Goal: Task Accomplishment & Management: Manage account settings

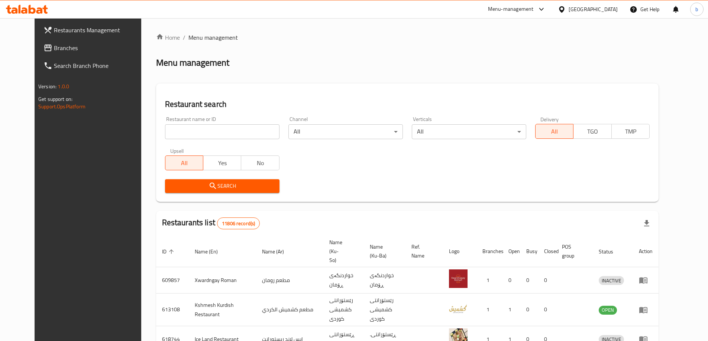
click at [45, 53] on link "Branches" at bounding box center [95, 48] width 115 height 18
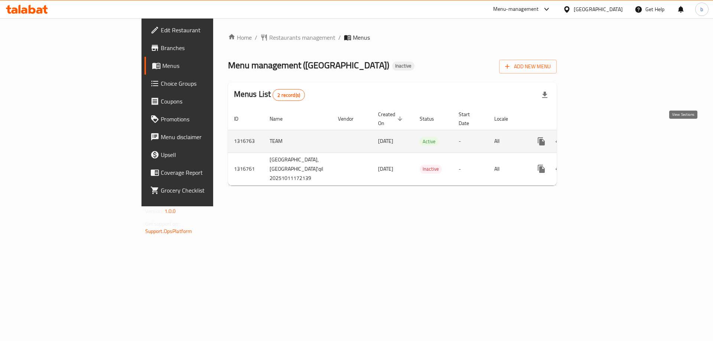
click at [599, 137] on icon "enhanced table" at bounding box center [595, 141] width 9 height 9
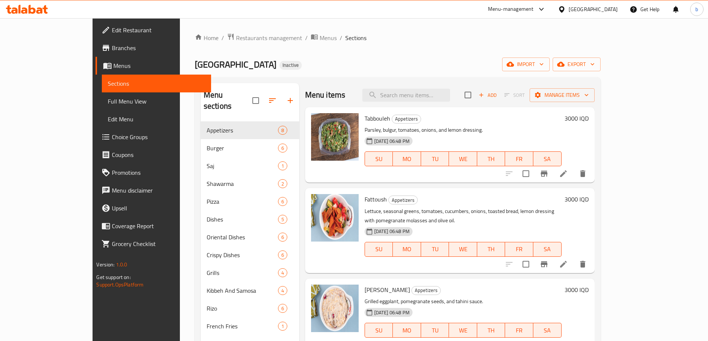
click at [108, 101] on span "Full Menu View" at bounding box center [156, 101] width 97 height 9
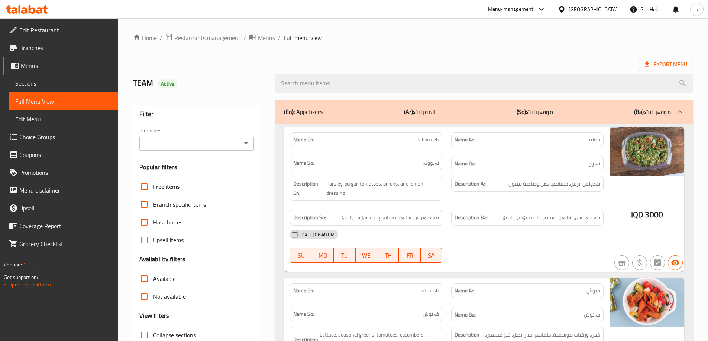
click at [248, 146] on icon "Open" at bounding box center [245, 143] width 9 height 9
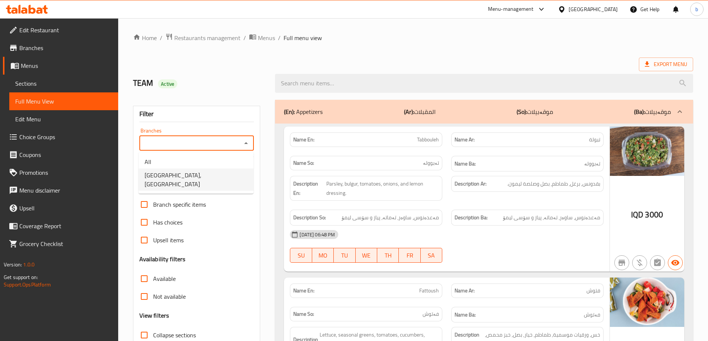
click at [182, 180] on span "Umm Laith Restaurant, Al Ma'qil" at bounding box center [195, 180] width 103 height 18
type input "Umm Laith Restaurant, Al Ma'qil"
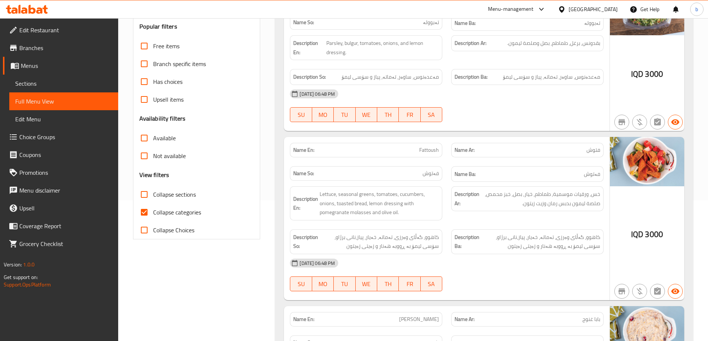
scroll to position [173, 0]
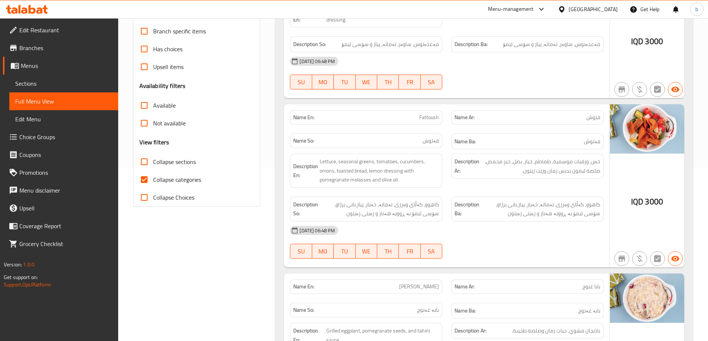
drag, startPoint x: 143, startPoint y: 182, endPoint x: 226, endPoint y: 241, distance: 102.0
click at [143, 182] on input "Collapse categories" at bounding box center [144, 180] width 18 height 18
checkbox input "false"
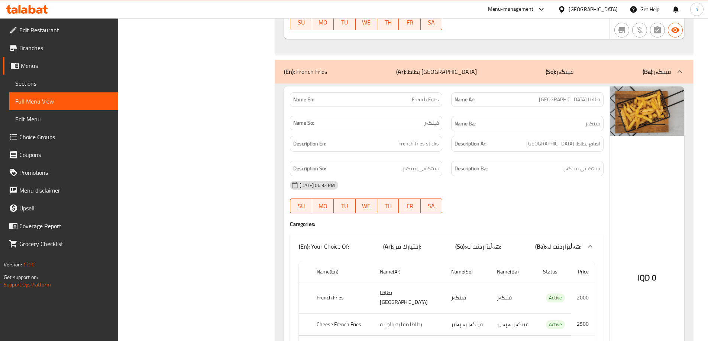
scroll to position [11046, 0]
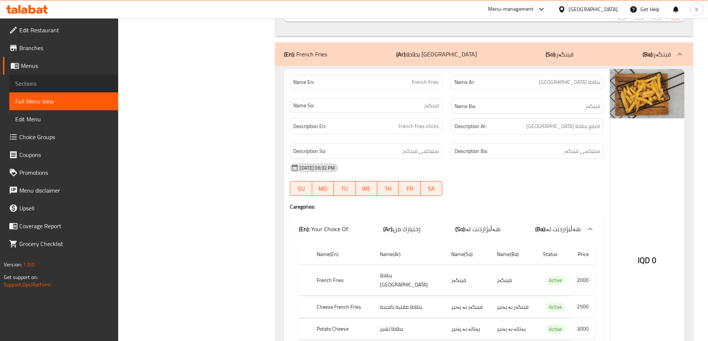
click at [68, 79] on span "Sections" at bounding box center [63, 83] width 97 height 9
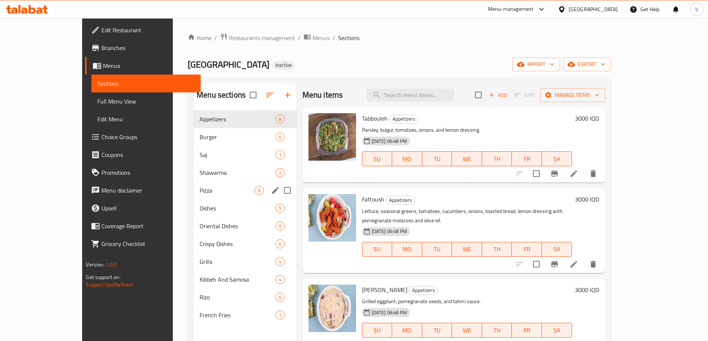
scroll to position [87, 0]
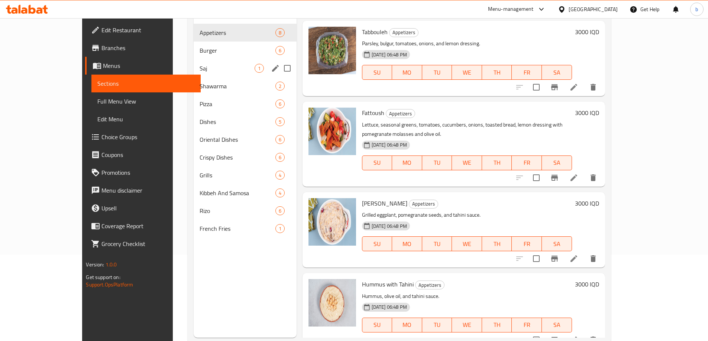
click at [194, 74] on div "Saj 1" at bounding box center [245, 68] width 103 height 18
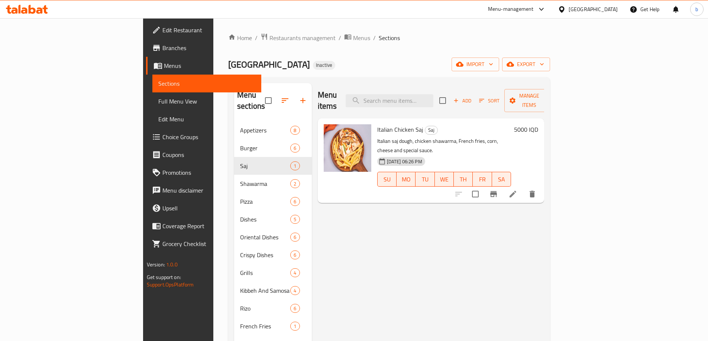
click at [483, 186] on input "checkbox" at bounding box center [475, 194] width 16 height 16
checkbox input "true"
click at [548, 97] on span "Manage items" at bounding box center [529, 100] width 38 height 19
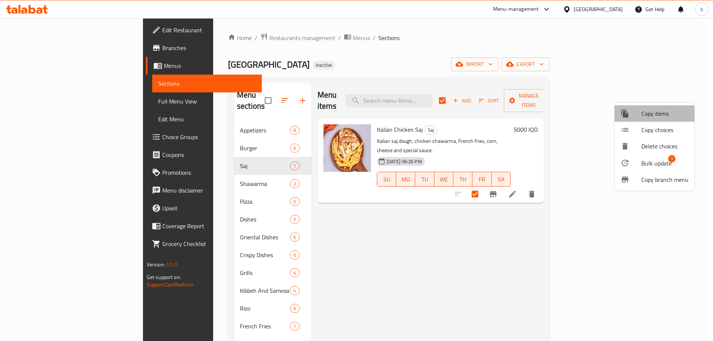
click at [647, 116] on span "Copy items" at bounding box center [664, 113] width 47 height 9
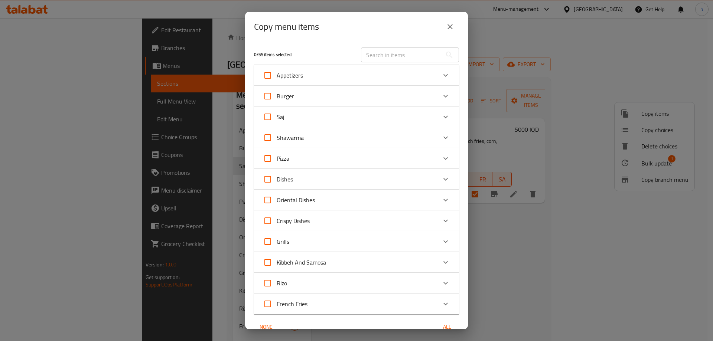
click at [262, 162] on input "Pizza" at bounding box center [268, 159] width 18 height 18
checkbox input "true"
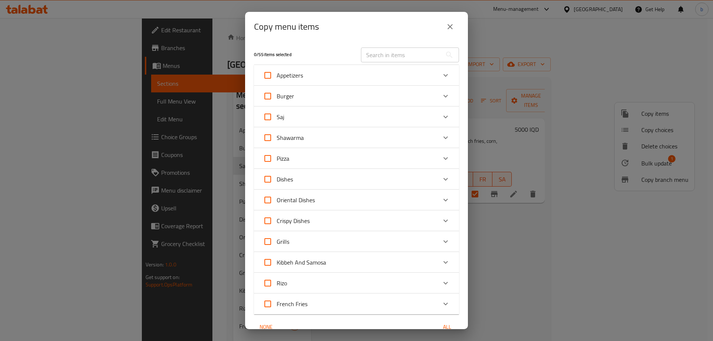
checkbox input "true"
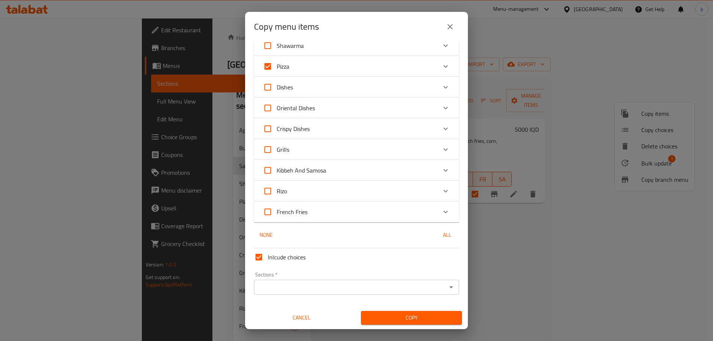
click at [407, 292] on input "Sections   *" at bounding box center [350, 287] width 188 height 10
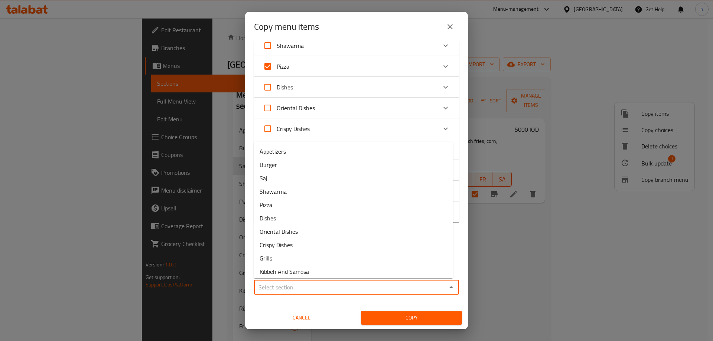
click at [358, 292] on input "Sections   *" at bounding box center [350, 287] width 188 height 10
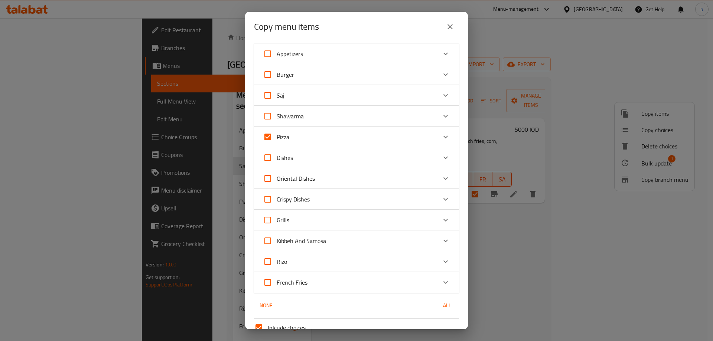
scroll to position [6, 0]
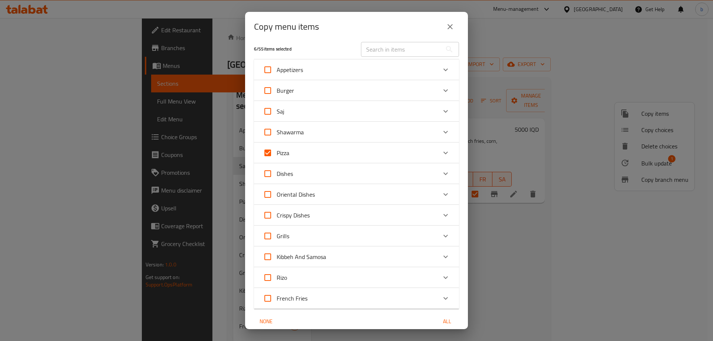
click at [322, 156] on div "Pizza" at bounding box center [350, 153] width 174 height 18
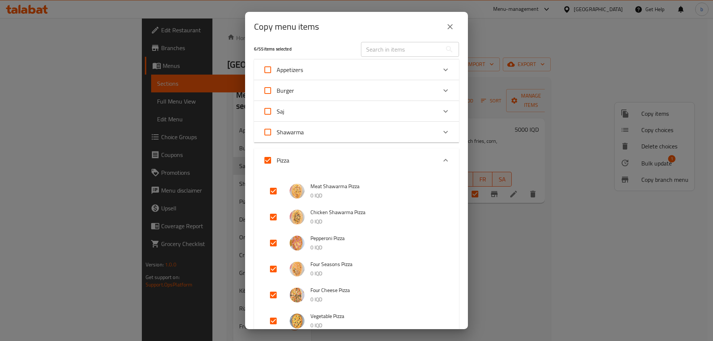
click at [270, 158] on input "Pizza" at bounding box center [268, 161] width 18 height 18
checkbox input "false"
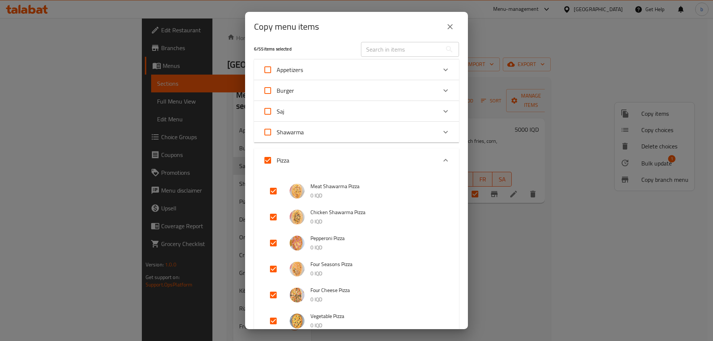
checkbox input "false"
click at [448, 110] on div "Expand" at bounding box center [446, 112] width 18 height 18
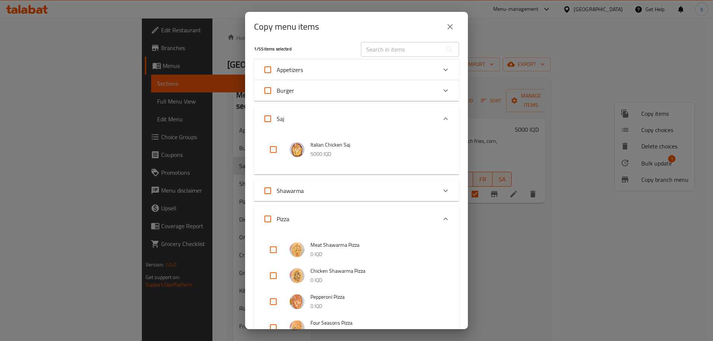
click at [271, 147] on input "checkbox" at bounding box center [273, 150] width 18 height 18
checkbox input "true"
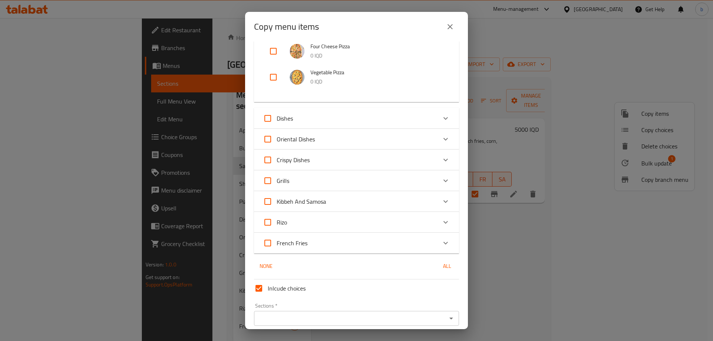
scroll to position [339, 0]
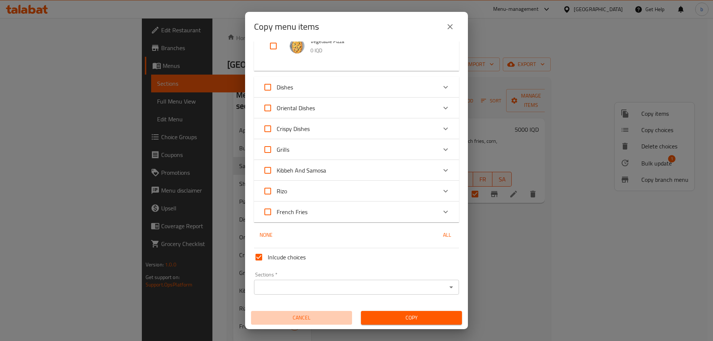
click at [316, 320] on span "Cancel" at bounding box center [301, 317] width 95 height 9
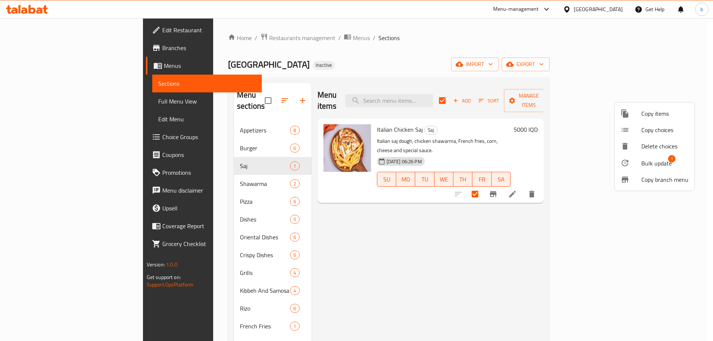
click at [614, 241] on div at bounding box center [356, 170] width 713 height 341
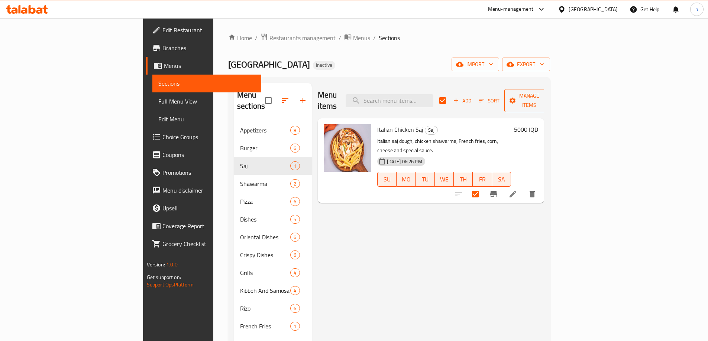
click at [548, 97] on span "Manage items" at bounding box center [529, 100] width 38 height 19
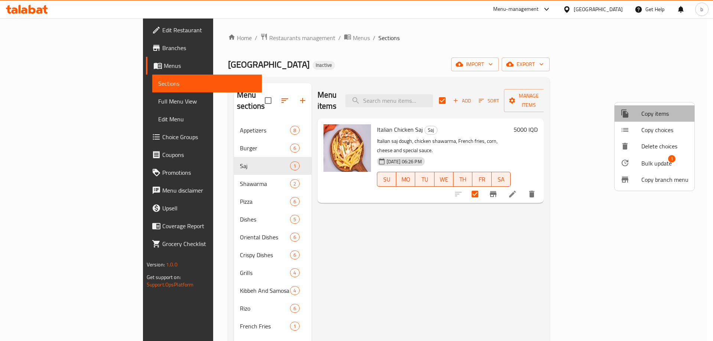
click at [645, 115] on span "Copy items" at bounding box center [664, 113] width 47 height 9
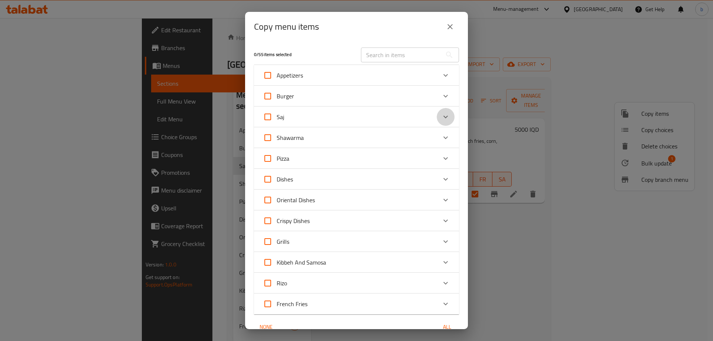
click at [441, 117] on icon "Expand" at bounding box center [445, 117] width 9 height 9
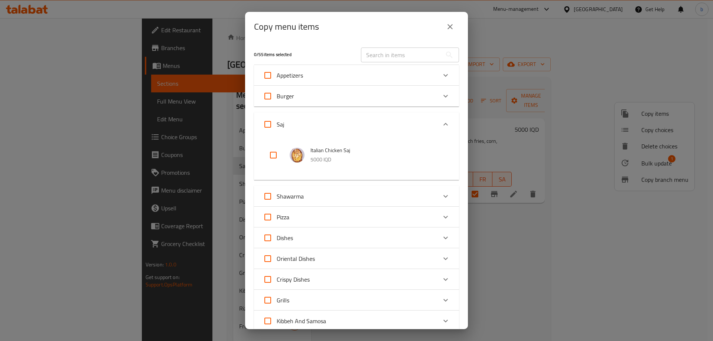
click at [274, 154] on input "checkbox" at bounding box center [273, 155] width 18 height 18
checkbox input "true"
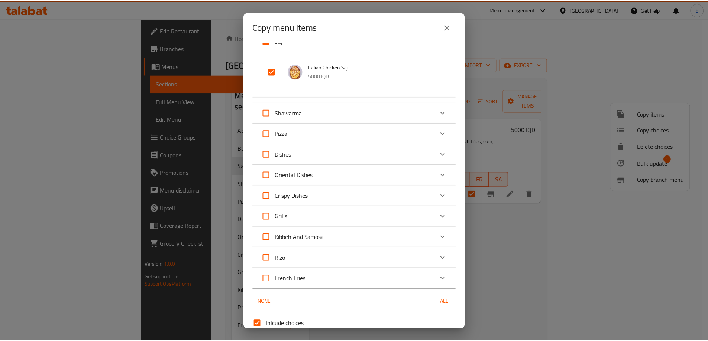
scroll to position [151, 0]
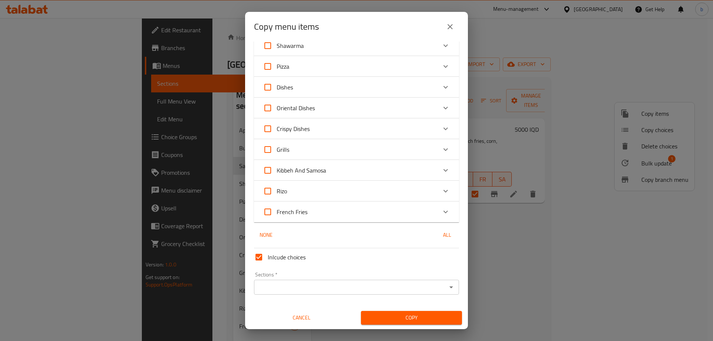
click at [335, 288] on input "Sections   *" at bounding box center [350, 287] width 188 height 10
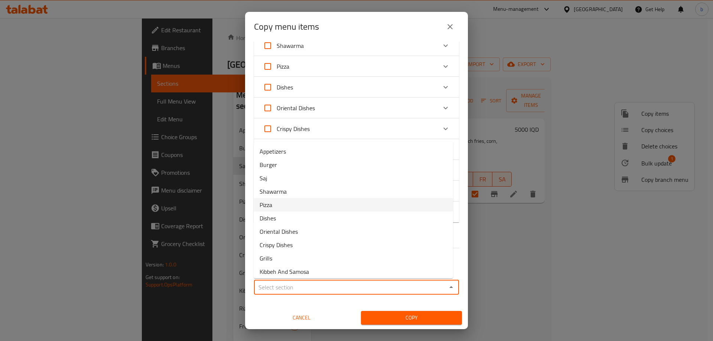
click at [292, 201] on li "Pizza" at bounding box center [353, 204] width 199 height 13
type input "Pizza"
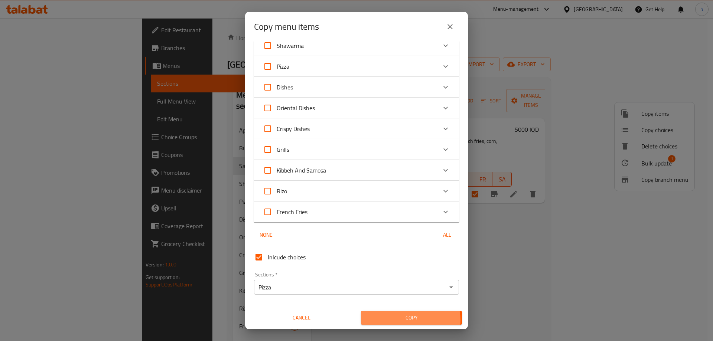
click at [406, 321] on span "Copy" at bounding box center [411, 317] width 89 height 9
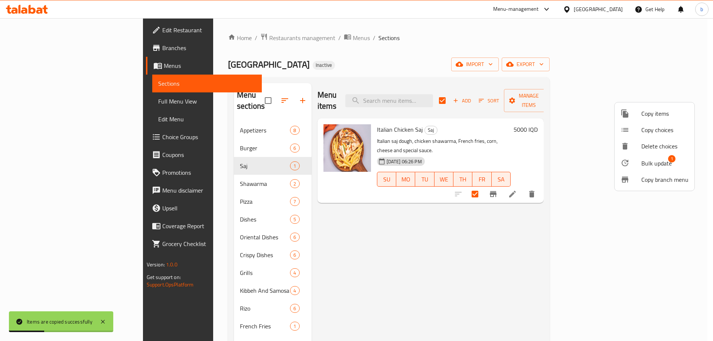
click at [212, 191] on div at bounding box center [356, 170] width 713 height 341
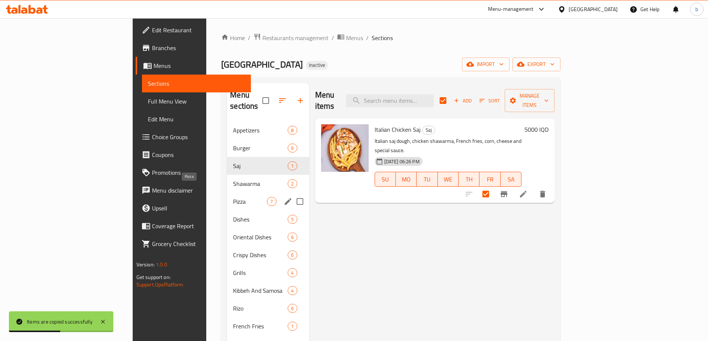
click at [233, 197] on span "Pizza" at bounding box center [250, 201] width 34 height 9
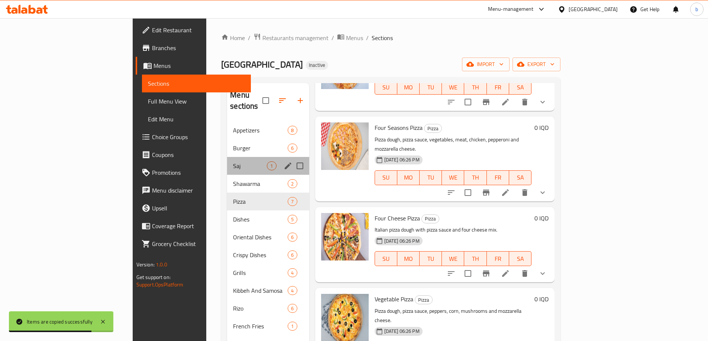
click at [227, 160] on div "Saj 1" at bounding box center [268, 166] width 82 height 18
checkbox input "true"
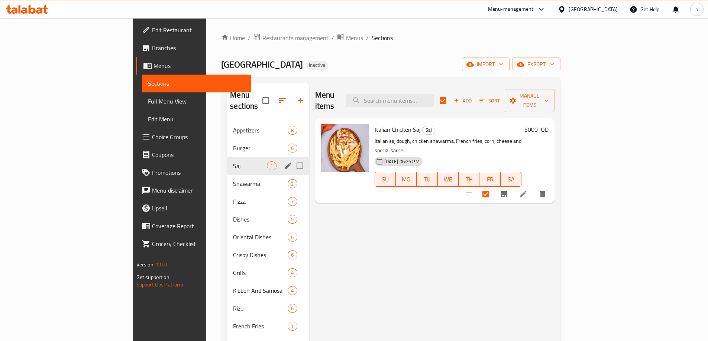
click at [292, 158] on input "Menu sections" at bounding box center [300, 166] width 16 height 16
checkbox input "true"
click at [233, 197] on span "Pizza" at bounding box center [250, 201] width 34 height 9
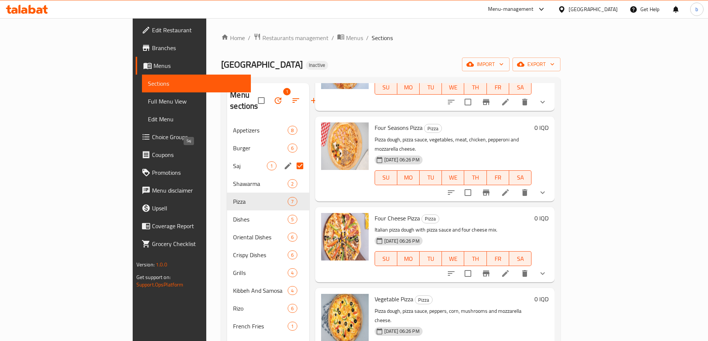
click at [233, 162] on span "Saj" at bounding box center [250, 166] width 34 height 9
checkbox input "true"
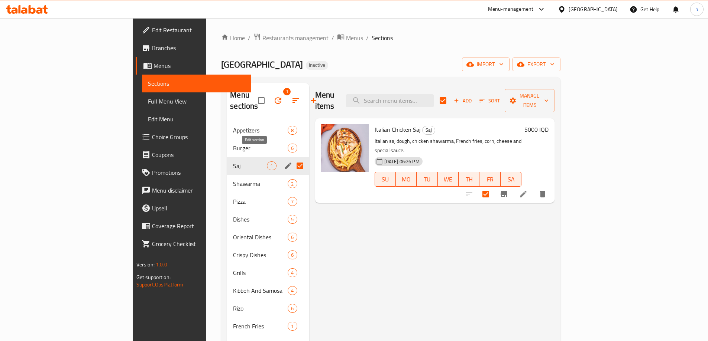
click at [283, 162] on icon "edit" at bounding box center [287, 166] width 9 height 9
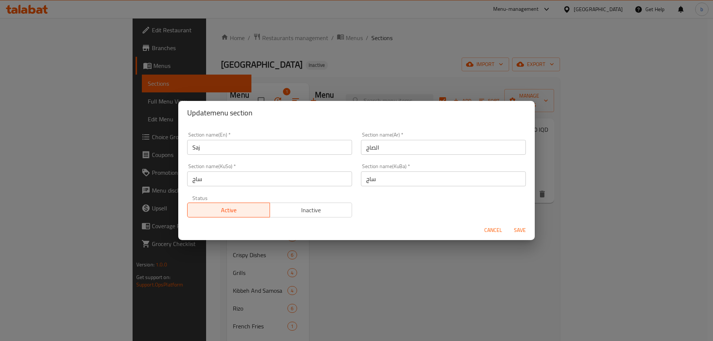
click at [485, 230] on span "Cancel" at bounding box center [493, 230] width 18 height 9
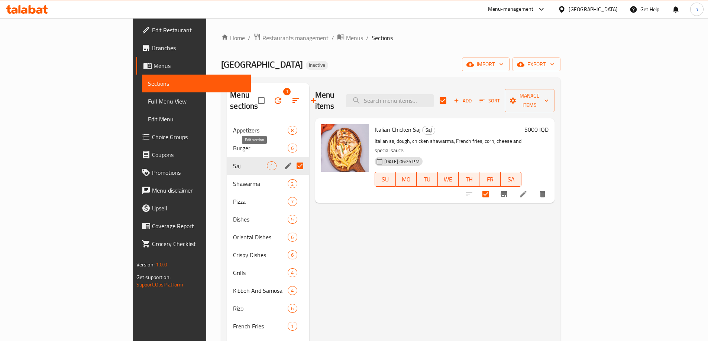
click at [285, 163] on icon "edit" at bounding box center [288, 166] width 7 height 7
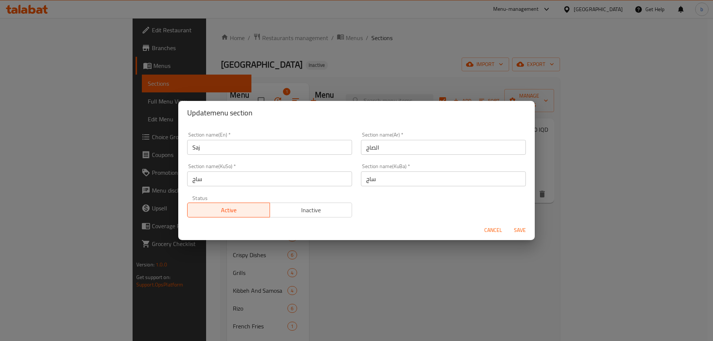
click at [479, 228] on div "Cancel Save" at bounding box center [356, 231] width 357 height 20
click at [484, 228] on button "Cancel" at bounding box center [493, 231] width 24 height 14
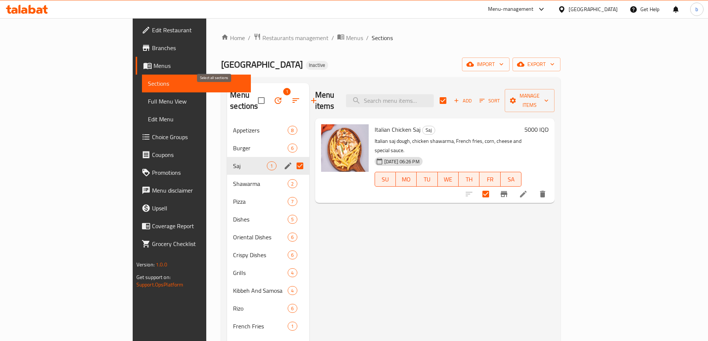
click at [253, 97] on input "checkbox" at bounding box center [261, 101] width 16 height 16
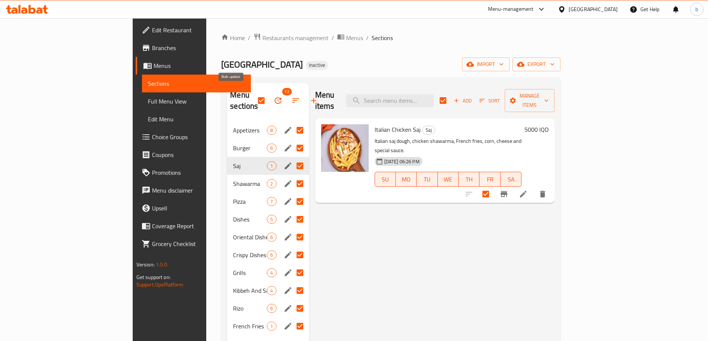
click at [253, 93] on input "checkbox" at bounding box center [261, 101] width 16 height 16
checkbox input "false"
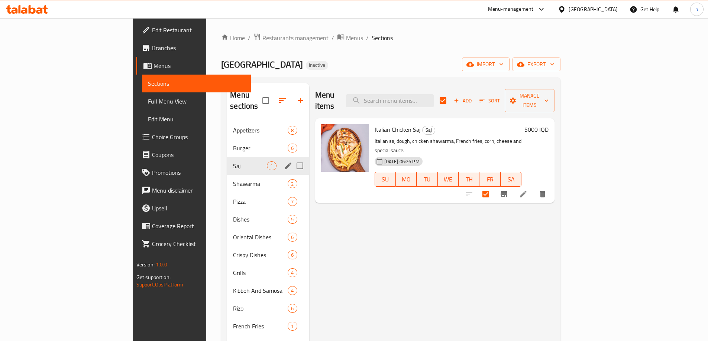
click at [292, 158] on input "Menu sections" at bounding box center [300, 166] width 16 height 16
checkbox input "true"
click at [274, 97] on icon "button" at bounding box center [277, 100] width 7 height 7
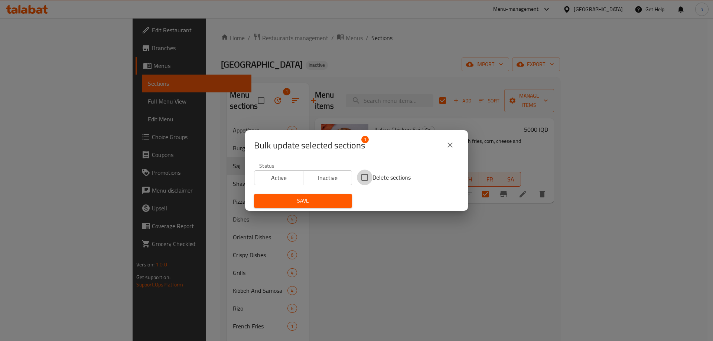
click at [364, 175] on input "Delete sections" at bounding box center [365, 178] width 16 height 16
checkbox input "true"
click at [302, 202] on span "Save" at bounding box center [303, 200] width 86 height 9
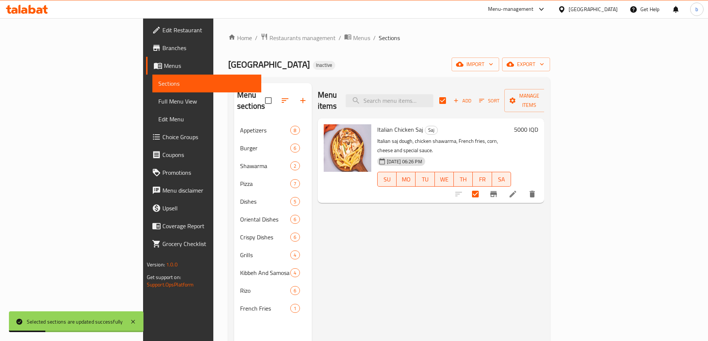
click at [158, 103] on span "Full Menu View" at bounding box center [206, 101] width 97 height 9
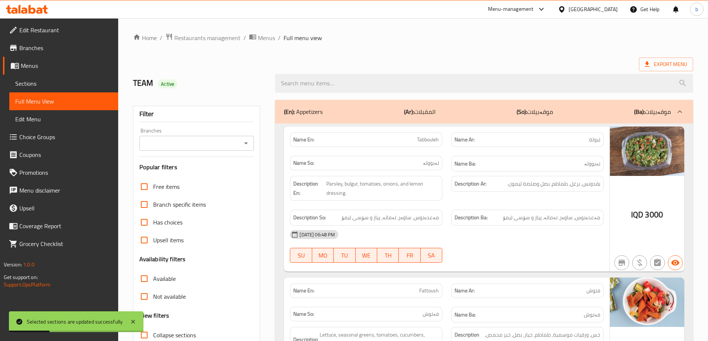
click at [252, 138] on div "Branches" at bounding box center [196, 143] width 115 height 15
click at [247, 142] on icon "Open" at bounding box center [245, 143] width 9 height 9
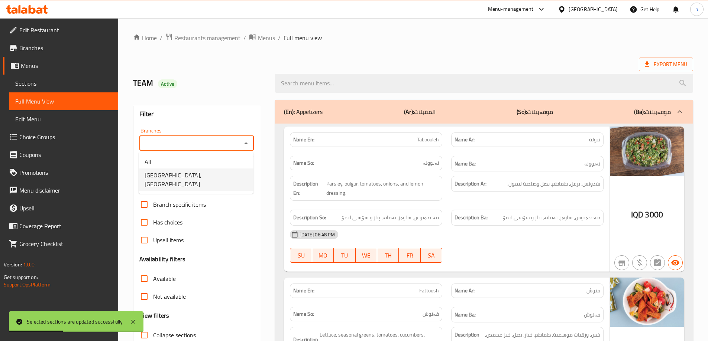
click at [198, 171] on span "Umm Laith Restaurant, Al Ma'qil" at bounding box center [195, 180] width 103 height 18
type input "Umm Laith Restaurant, Al Ma'qil"
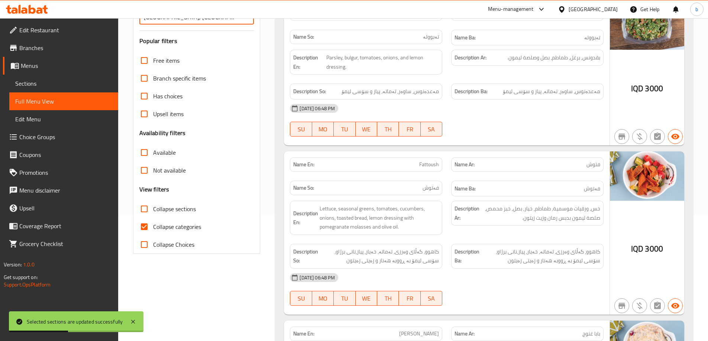
scroll to position [260, 0]
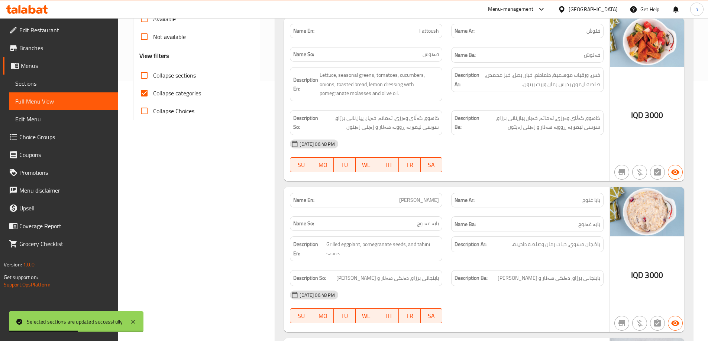
click at [147, 95] on input "Collapse categories" at bounding box center [144, 93] width 18 height 18
checkbox input "false"
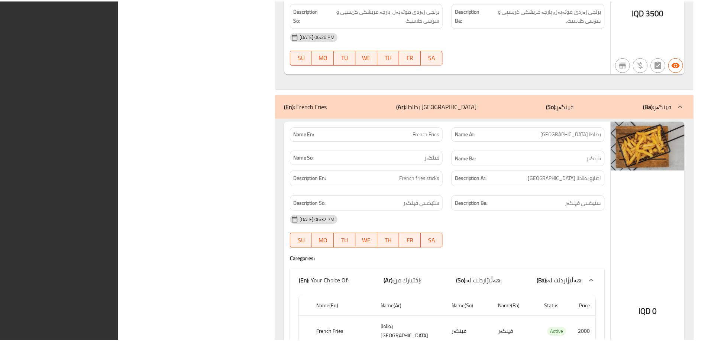
scroll to position [10995, 0]
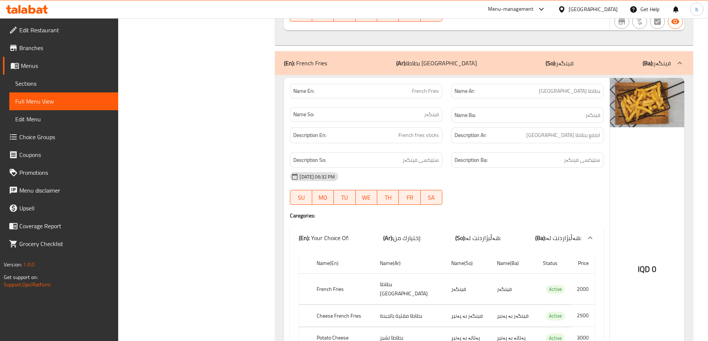
click at [66, 26] on span "Edit Restaurant" at bounding box center [65, 30] width 93 height 9
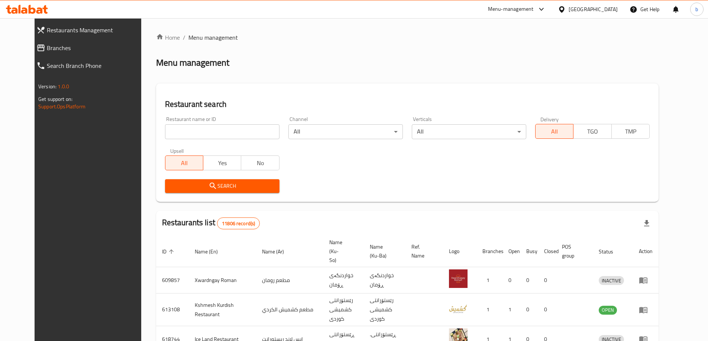
click at [47, 52] on span "Branches" at bounding box center [97, 47] width 100 height 9
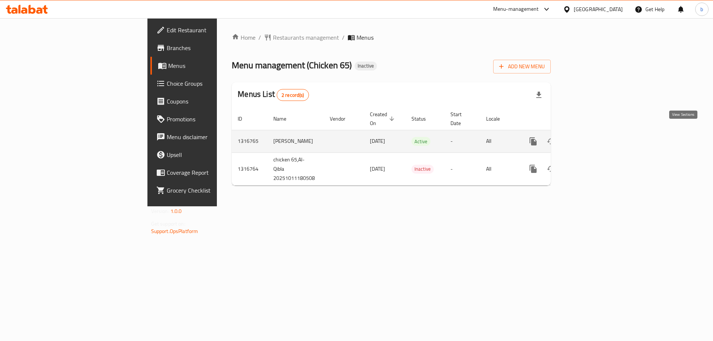
click at [591, 137] on icon "enhanced table" at bounding box center [586, 141] width 9 height 9
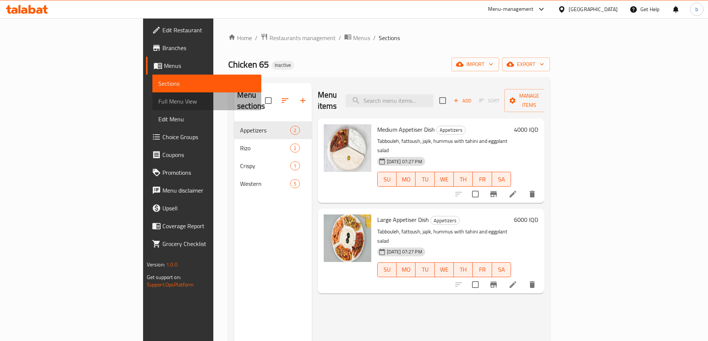
click at [158, 103] on span "Full Menu View" at bounding box center [206, 101] width 97 height 9
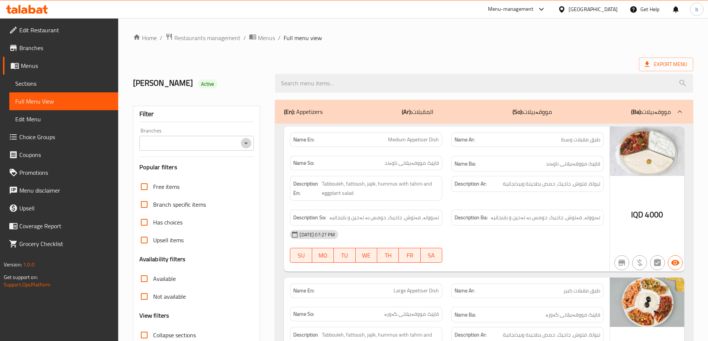
click at [246, 139] on icon "Open" at bounding box center [245, 143] width 9 height 9
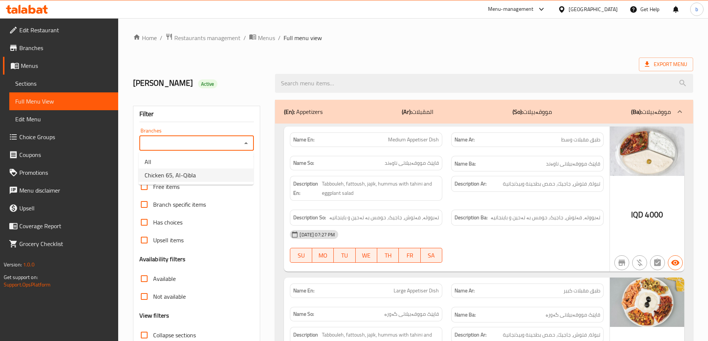
click at [185, 179] on span "Chicken 65, Al-Qibla" at bounding box center [169, 175] width 51 height 9
type input "Chicken 65, Al-Qibla"
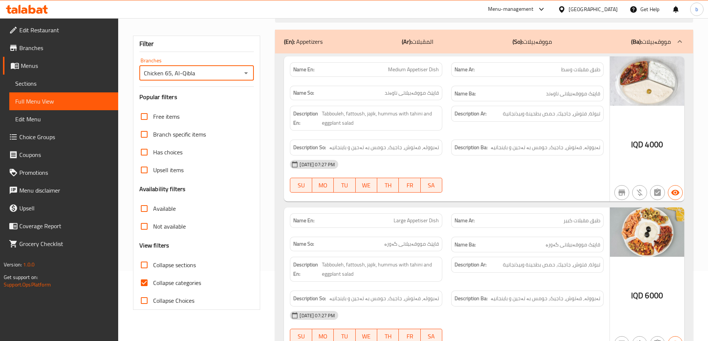
scroll to position [87, 0]
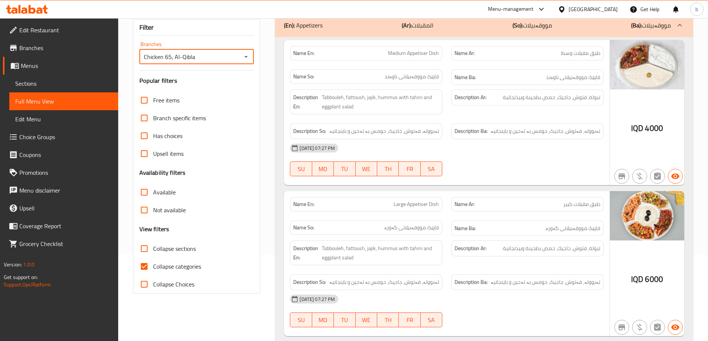
click at [146, 266] on input "Collapse categories" at bounding box center [144, 267] width 18 height 18
checkbox input "false"
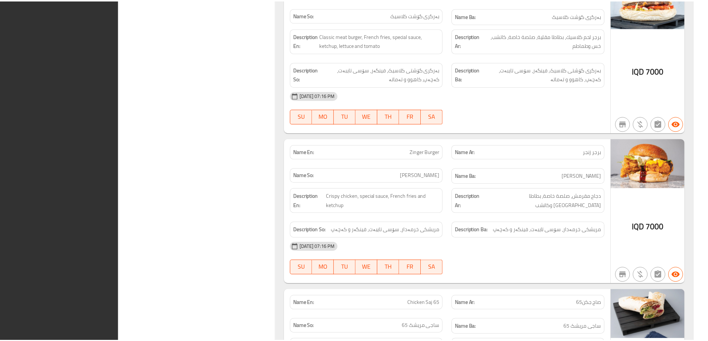
scroll to position [1599, 0]
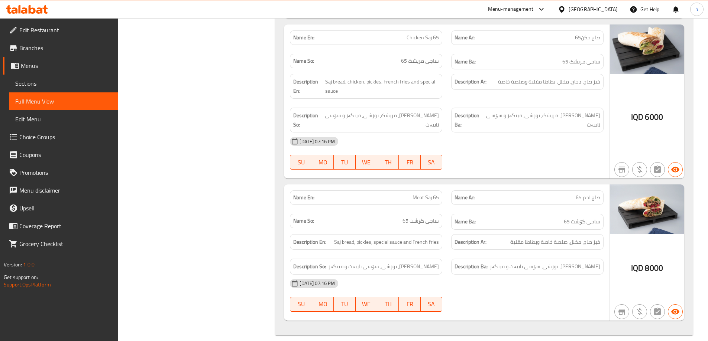
click at [42, 32] on span "Edit Restaurant" at bounding box center [65, 30] width 93 height 9
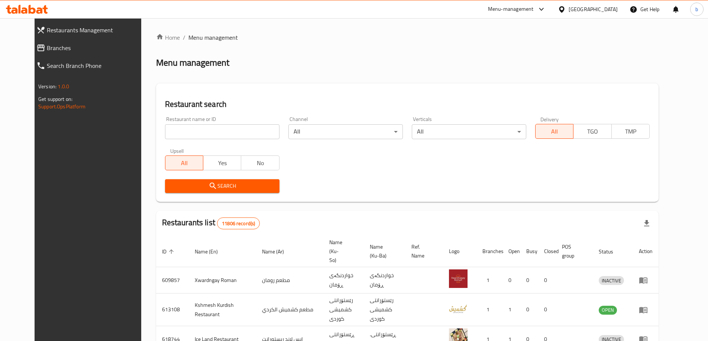
click at [47, 51] on span "Branches" at bounding box center [97, 47] width 100 height 9
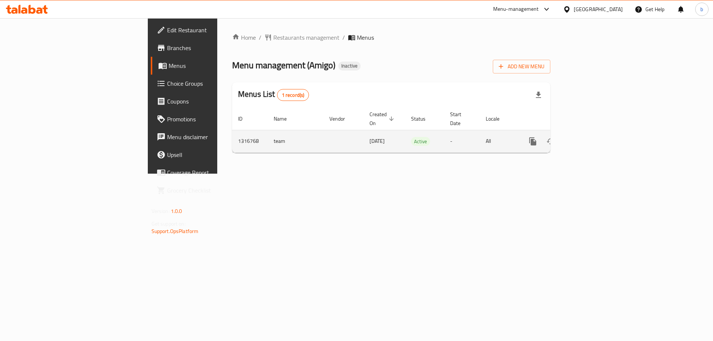
click at [595, 134] on link "enhanced table" at bounding box center [587, 142] width 18 height 18
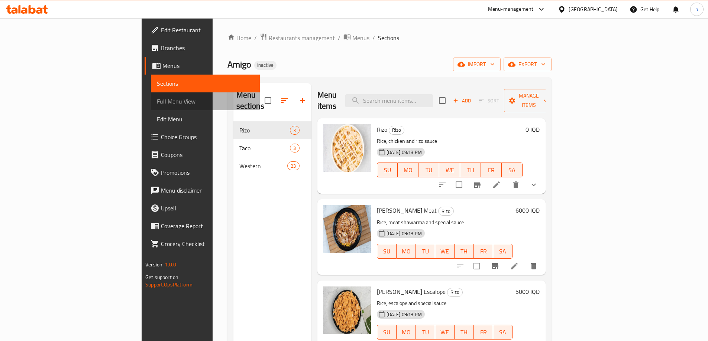
click at [157, 100] on span "Full Menu View" at bounding box center [205, 101] width 97 height 9
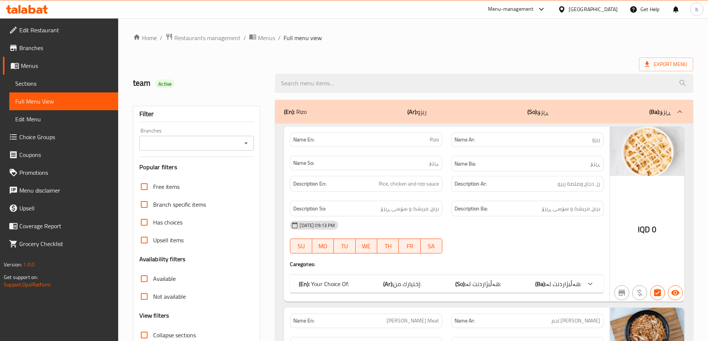
click at [246, 142] on icon "Open" at bounding box center [245, 143] width 9 height 9
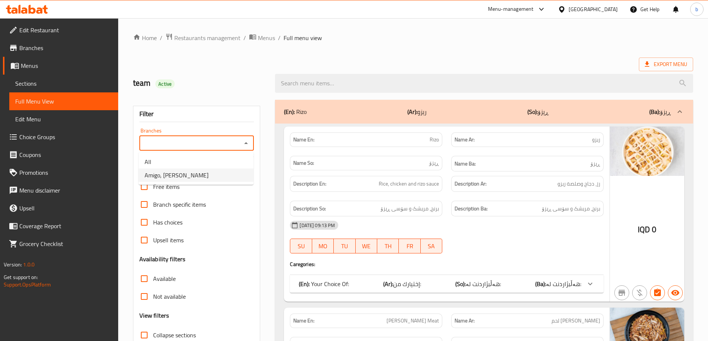
click at [200, 179] on li "Amigo, [PERSON_NAME]" at bounding box center [196, 175] width 115 height 13
type input "Amigo, [PERSON_NAME]"
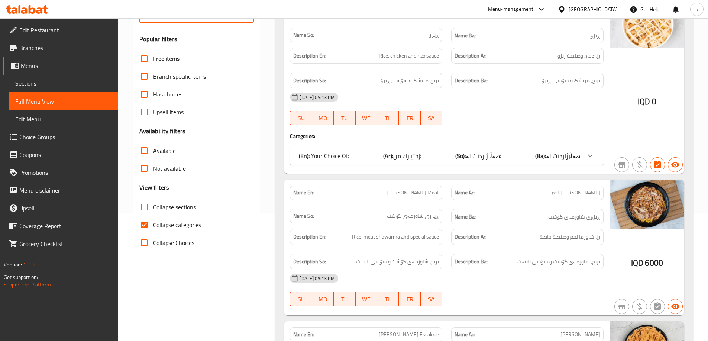
scroll to position [144, 0]
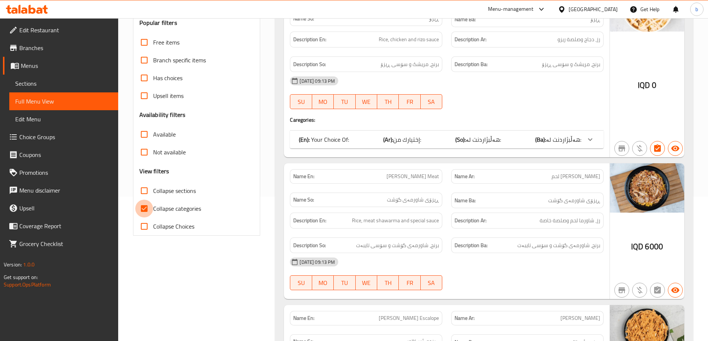
click at [150, 206] on input "Collapse categories" at bounding box center [144, 209] width 18 height 18
checkbox input "false"
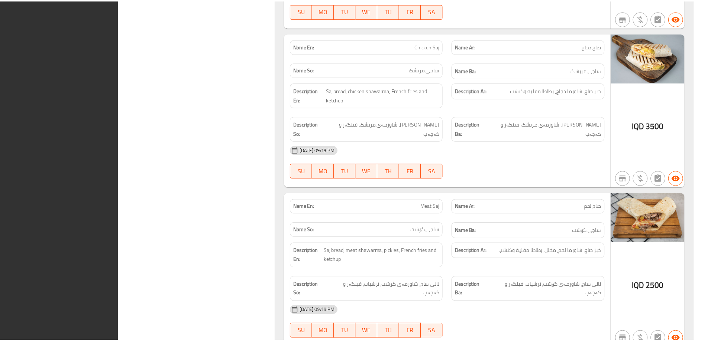
scroll to position [4648, 0]
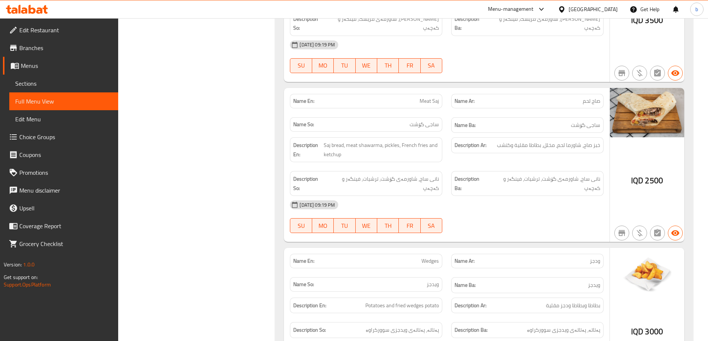
click at [71, 25] on link "Edit Restaurant" at bounding box center [60, 30] width 115 height 18
